Goal: Task Accomplishment & Management: Use online tool/utility

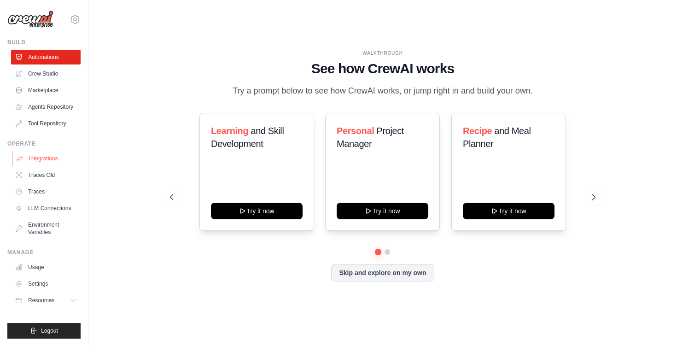
click at [38, 160] on link "Integrations" at bounding box center [47, 158] width 70 height 15
click at [49, 174] on link "Traces Old" at bounding box center [47, 175] width 70 height 15
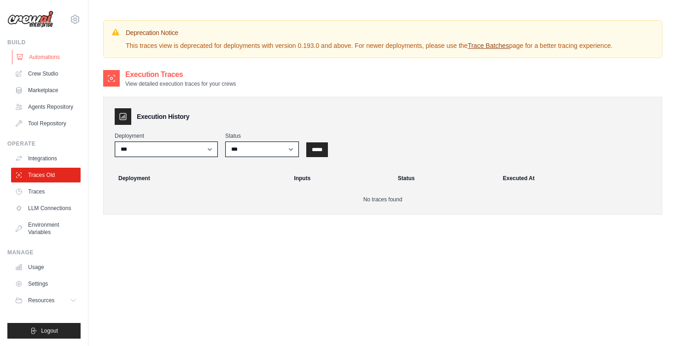
click at [39, 52] on link "Automations" at bounding box center [47, 57] width 70 height 15
click at [46, 75] on link "Crew Studio" at bounding box center [47, 73] width 70 height 15
click at [42, 89] on link "Marketplace" at bounding box center [47, 90] width 70 height 15
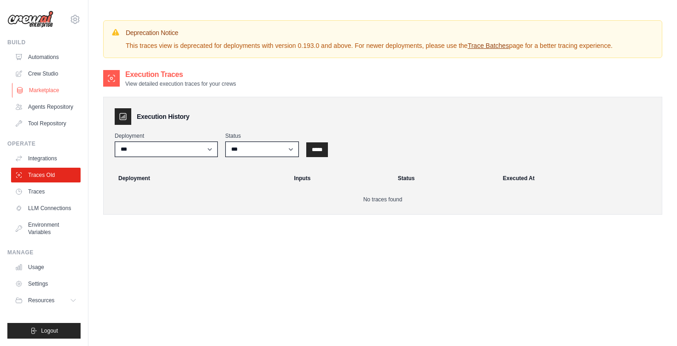
click at [37, 92] on link "Marketplace" at bounding box center [47, 90] width 70 height 15
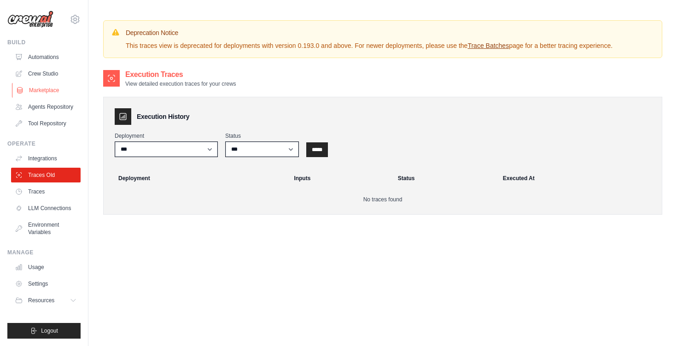
click at [37, 92] on link "Marketplace" at bounding box center [47, 90] width 70 height 15
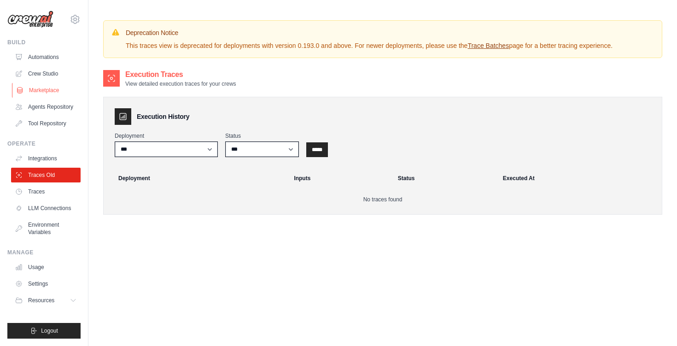
click at [37, 92] on link "Marketplace" at bounding box center [47, 90] width 70 height 15
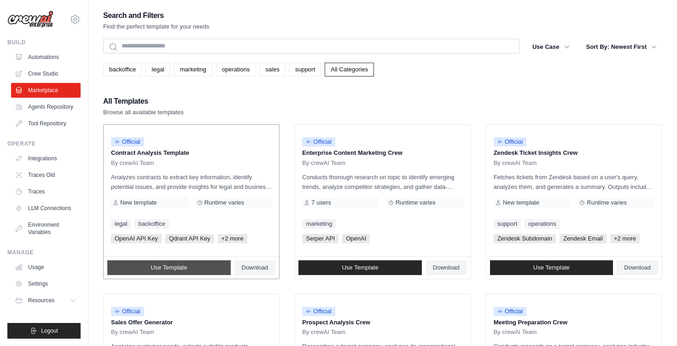
click at [201, 269] on link "Use Template" at bounding box center [168, 267] width 123 height 15
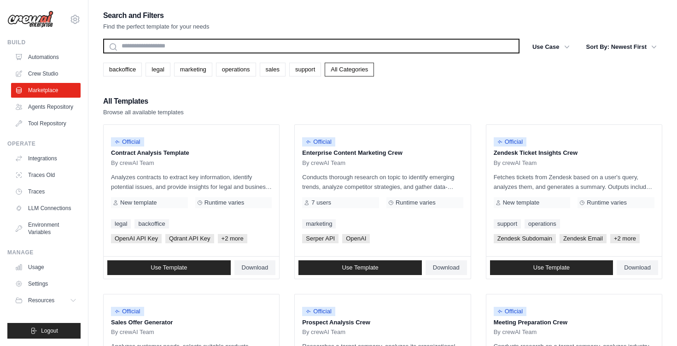
click at [204, 47] on input "text" at bounding box center [311, 46] width 416 height 15
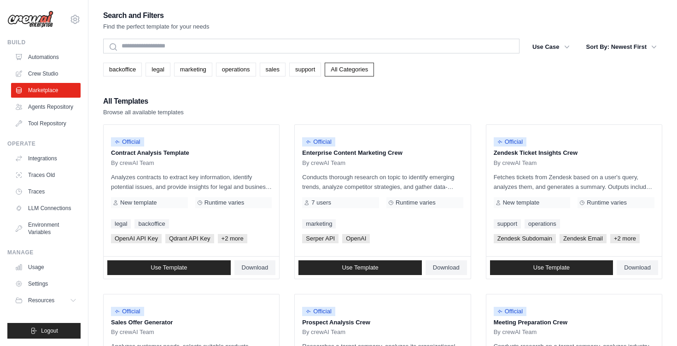
click at [447, 72] on div "backoffice legal marketing operations sales support All Categories" at bounding box center [382, 70] width 559 height 14
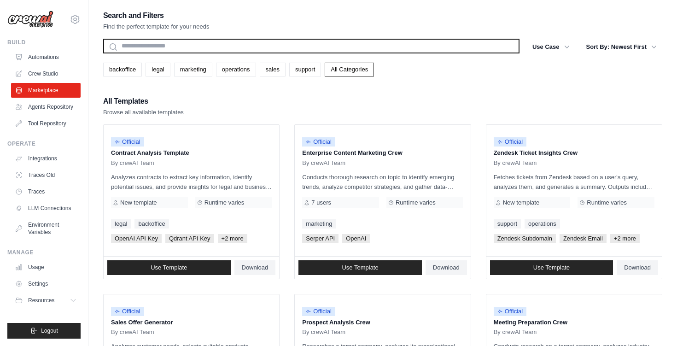
click at [170, 46] on input "text" at bounding box center [311, 46] width 416 height 15
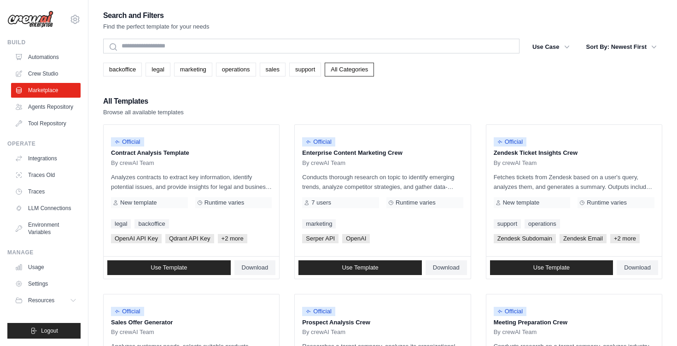
click at [41, 106] on link "Agents Repository" at bounding box center [47, 106] width 70 height 15
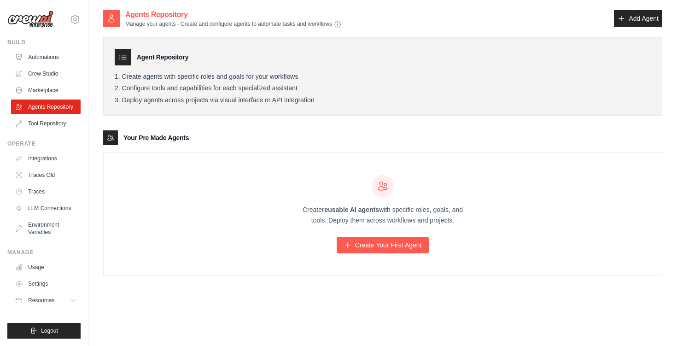
click at [41, 189] on link "Traces" at bounding box center [46, 191] width 70 height 15
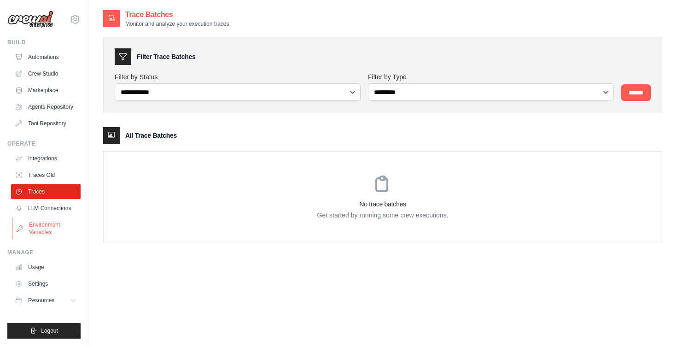
click at [48, 233] on link "Environment Variables" at bounding box center [47, 228] width 70 height 22
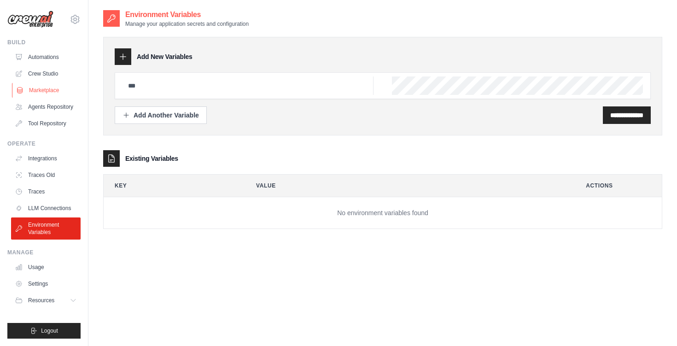
click at [58, 87] on link "Marketplace" at bounding box center [47, 90] width 70 height 15
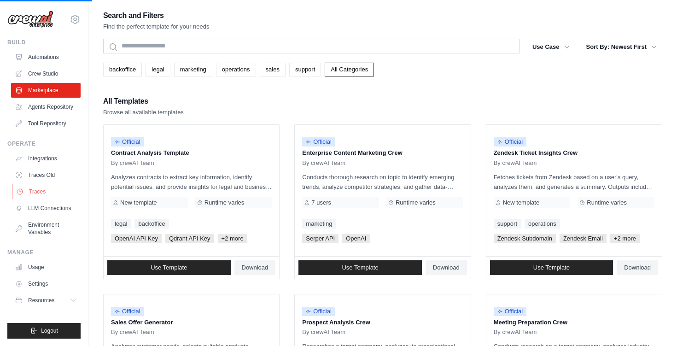
click at [39, 188] on link "Traces" at bounding box center [47, 191] width 70 height 15
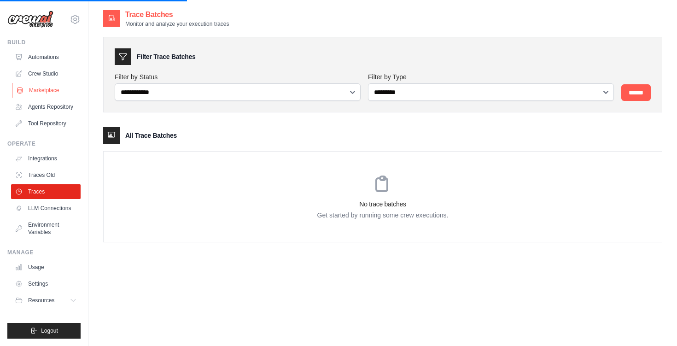
click at [49, 90] on link "Marketplace" at bounding box center [47, 90] width 70 height 15
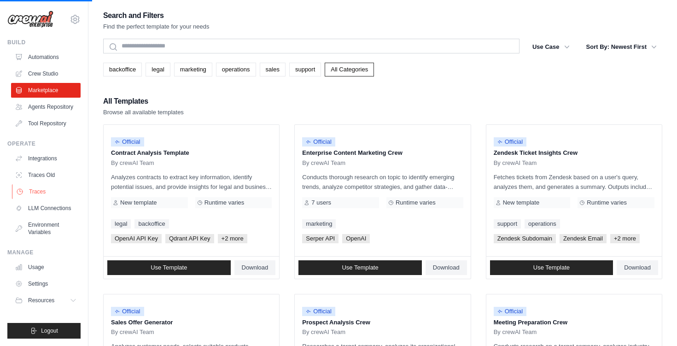
click at [39, 185] on link "Traces" at bounding box center [47, 191] width 70 height 15
click at [212, 271] on link "Use Template" at bounding box center [168, 267] width 123 height 15
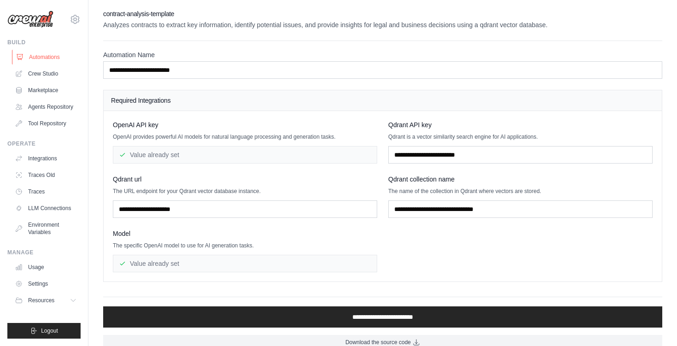
click at [39, 55] on link "Automations" at bounding box center [47, 57] width 70 height 15
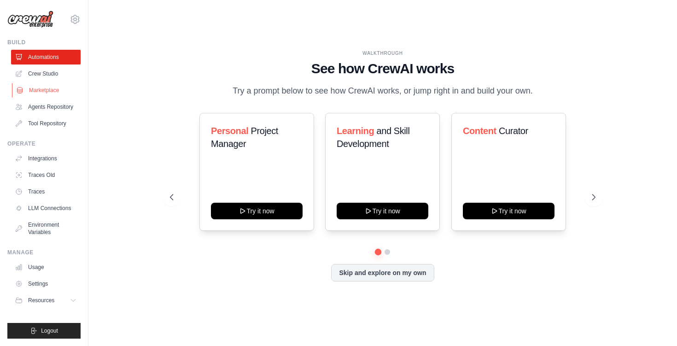
click at [54, 91] on link "Marketplace" at bounding box center [47, 90] width 70 height 15
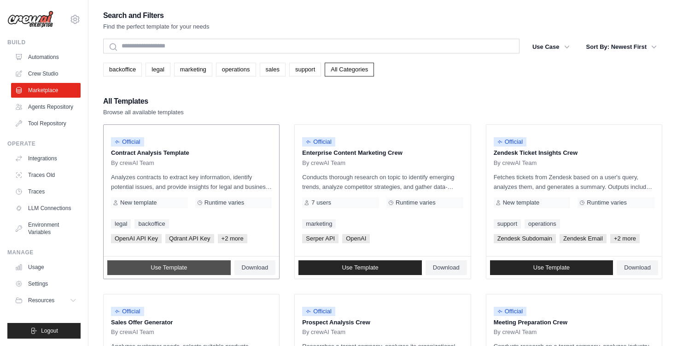
click at [176, 266] on span "Use Template" at bounding box center [169, 267] width 36 height 7
click at [255, 107] on div "All Templates Browse all available templates" at bounding box center [382, 106] width 559 height 22
